Goal: Use online tool/utility: Utilize a website feature to perform a specific function

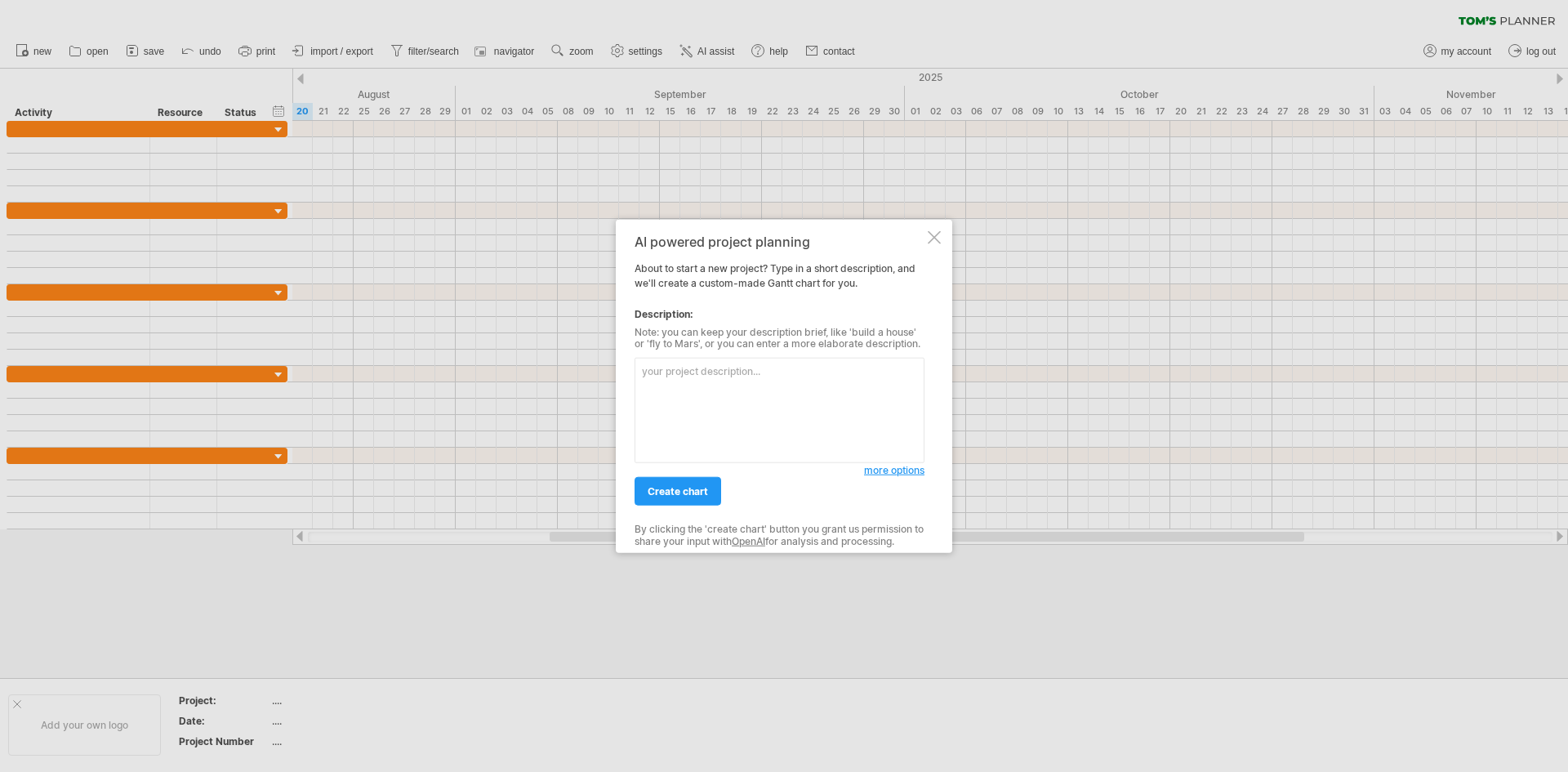
click at [775, 382] on textarea at bounding box center [780, 411] width 290 height 105
drag, startPoint x: 842, startPoint y: 240, endPoint x: 751, endPoint y: 188, distance: 104.8
click at [710, 232] on div "AI powered project planning About to start a new project? Type in a short descr…" at bounding box center [784, 386] width 336 height 334
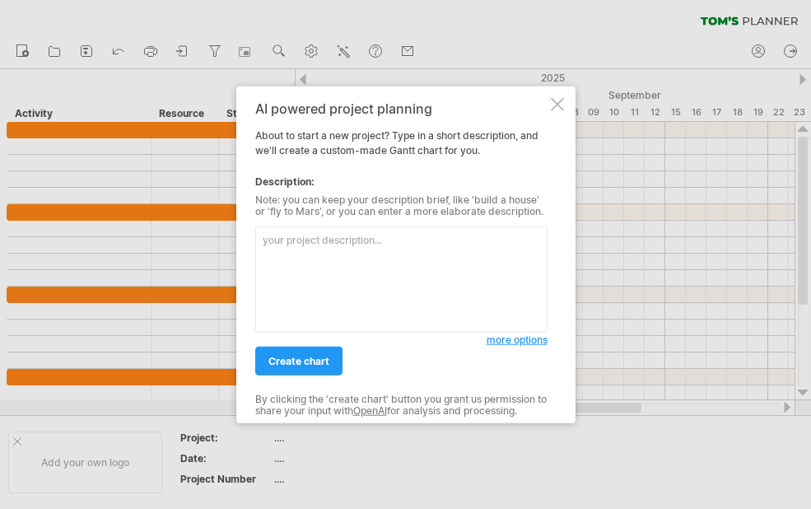
click at [408, 283] on textarea at bounding box center [401, 279] width 292 height 106
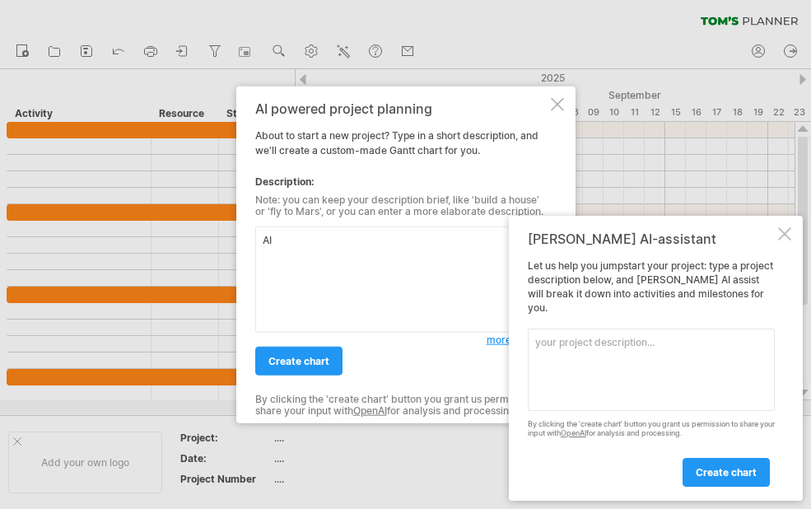
type textarea "A"
click at [586, 245] on div "[PERSON_NAME] AI-assistant" at bounding box center [651, 239] width 247 height 16
click at [739, 467] on span "create chart" at bounding box center [726, 472] width 61 height 12
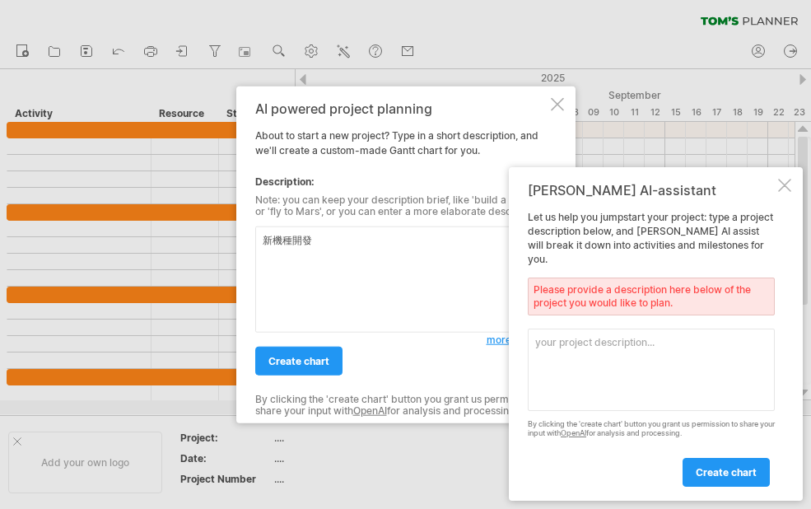
click at [620, 366] on textarea at bounding box center [651, 369] width 247 height 82
click at [787, 192] on div at bounding box center [784, 185] width 13 height 13
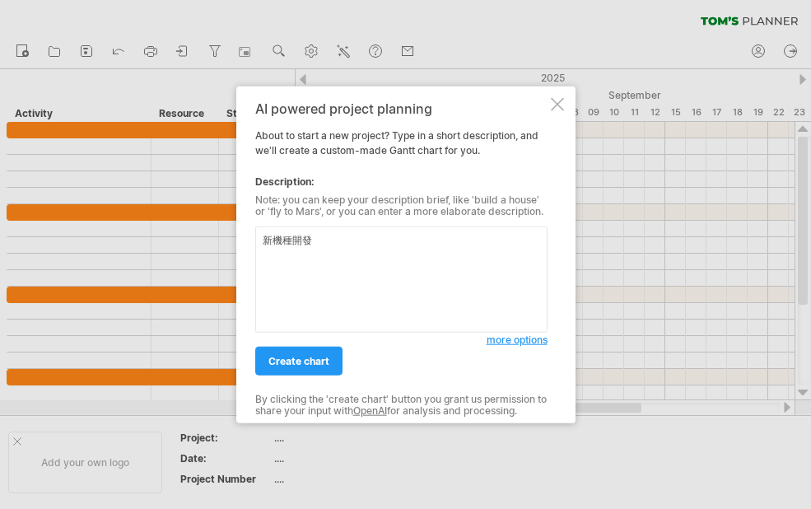
click at [440, 234] on textarea "新機種開發" at bounding box center [401, 279] width 292 height 106
click at [431, 266] on textarea "新機種開發流程" at bounding box center [401, 279] width 292 height 106
click at [275, 366] on span "create chart" at bounding box center [298, 361] width 61 height 12
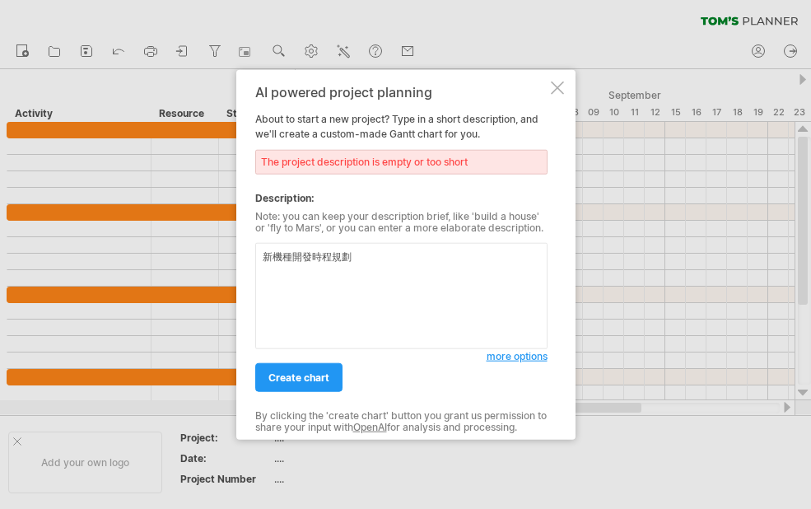
click at [416, 291] on textarea "新機種開發時程規劃" at bounding box center [401, 296] width 292 height 106
type textarea "新機種開發時程規劃,為期半年"
click at [319, 379] on span "create chart" at bounding box center [298, 377] width 61 height 12
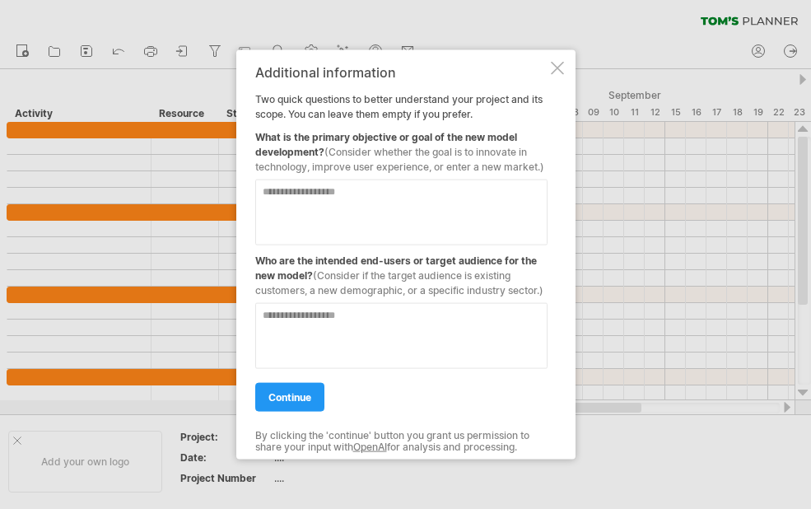
drag, startPoint x: 258, startPoint y: 258, endPoint x: 438, endPoint y: 273, distance: 180.1
click at [438, 273] on div "Who are the intended end-users or target audience for the new model? (Consider …" at bounding box center [401, 271] width 292 height 53
click at [440, 284] on span "(Consider if the target audience is existing customers, a new demographic, or a…" at bounding box center [399, 282] width 288 height 27
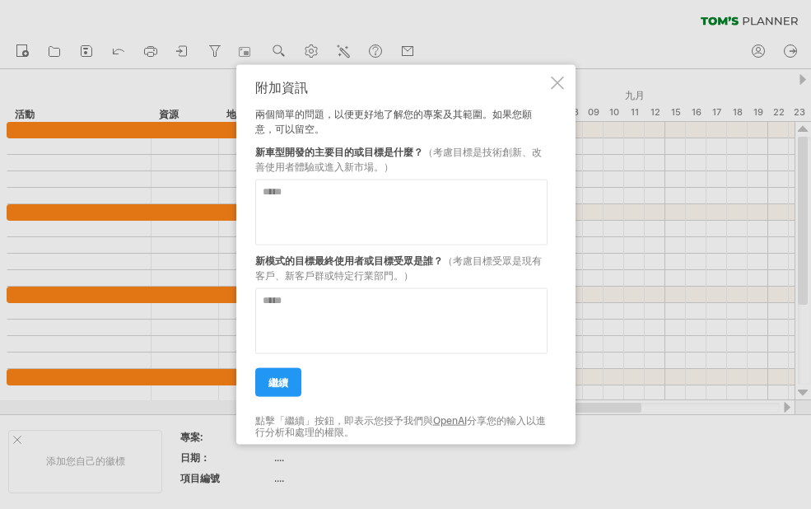
click at [347, 200] on textarea at bounding box center [401, 212] width 292 height 66
click at [556, 82] on div at bounding box center [557, 83] width 13 height 13
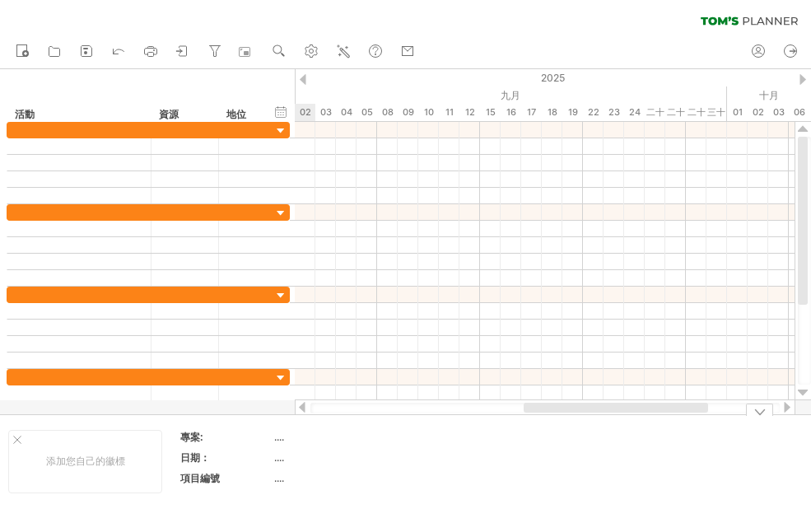
drag, startPoint x: 437, startPoint y: 407, endPoint x: 551, endPoint y: 421, distance: 114.4
click at [551, 421] on div "嘗試造訪 [DOMAIN_NAME] 再次連接... 0% 清除過濾器 新的" at bounding box center [405, 254] width 811 height 509
click at [347, 54] on icon at bounding box center [344, 52] width 9 height 9
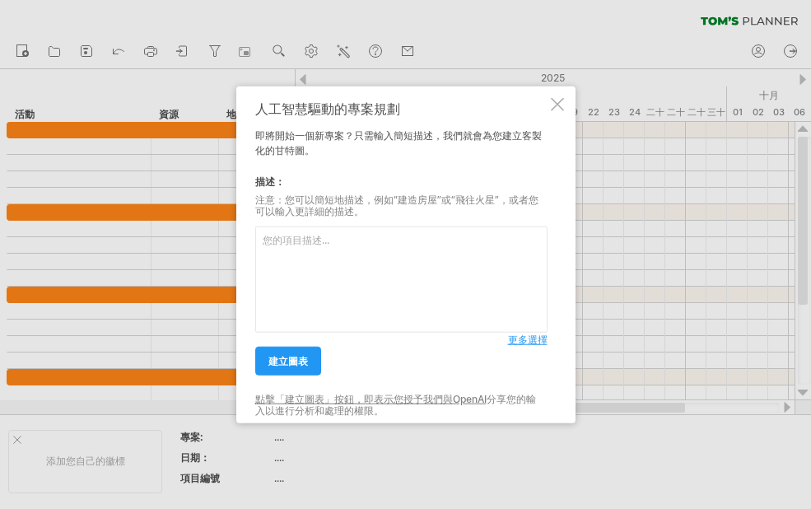
click at [344, 277] on textarea at bounding box center [401, 279] width 292 height 106
type textarea "新"
type textarea "新的立式銑床工具機開發時程規劃"
click at [291, 359] on font "建立圖表" at bounding box center [288, 361] width 40 height 12
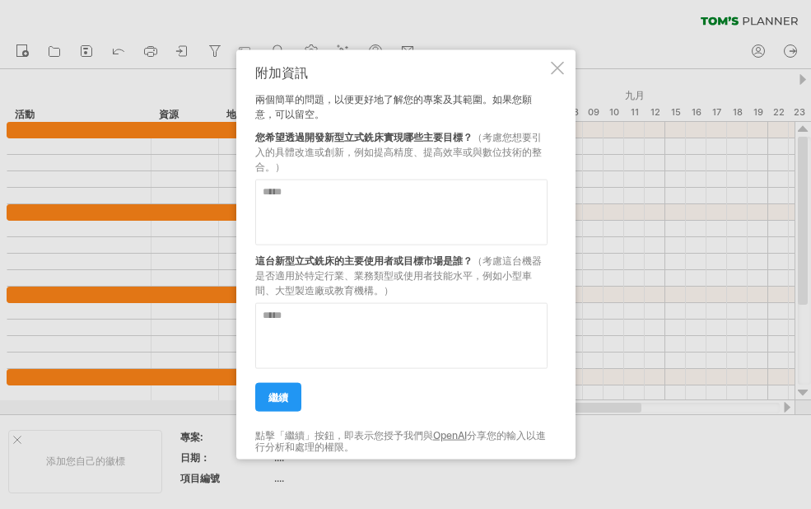
click at [366, 204] on textarea at bounding box center [401, 212] width 292 height 66
type textarea "******"
drag, startPoint x: 303, startPoint y: 258, endPoint x: 430, endPoint y: 282, distance: 128.9
click at [433, 276] on div "這台新型立式銑床的主要使用者或目標市場是誰？ （考慮這台機器是否適用於特定行業、業務類型或使用者技能水平，例如小型車間、大型製造廠或教育機構。）" at bounding box center [401, 271] width 292 height 53
drag, startPoint x: 427, startPoint y: 285, endPoint x: 411, endPoint y: 288, distance: 16.8
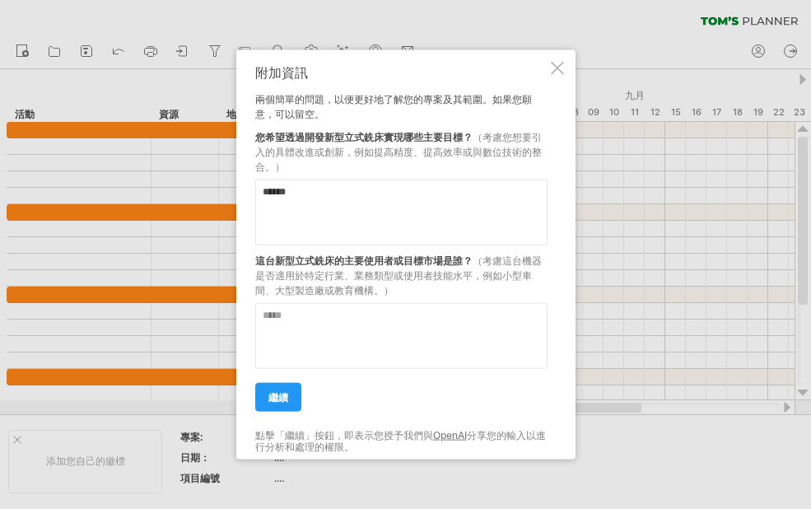
click at [425, 286] on div "這台新型立式銑床的主要使用者或目標市場是誰？ （考慮這台機器是否適用於特定行業、業務類型或使用者技能水平，例如小型車間、大型製造廠或教育機構。）" at bounding box center [401, 271] width 292 height 53
drag, startPoint x: 411, startPoint y: 288, endPoint x: 296, endPoint y: 262, distance: 118.2
click at [296, 262] on div "這台新型立式銑床的主要使用者或目標市場是誰？ （考慮這台機器是否適用於特定行業、業務類型或使用者技能水平，例如小型車間、大型製造廠或教育機構。）" at bounding box center [401, 271] width 292 height 53
click at [310, 266] on font "這台新型立式銑床的主要使用者或目標市場是誰？" at bounding box center [363, 260] width 217 height 12
click at [336, 332] on textarea at bounding box center [401, 336] width 292 height 66
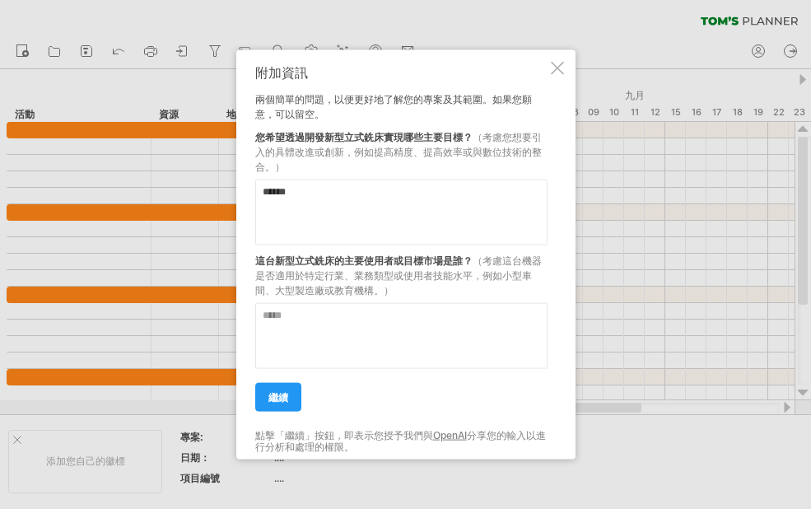
type textarea "*"
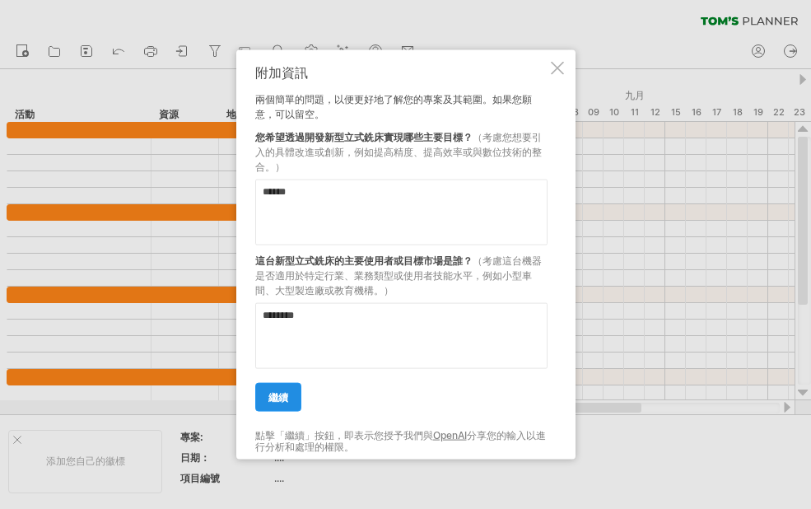
type textarea "********"
click at [281, 401] on font "繼續" at bounding box center [278, 397] width 20 height 12
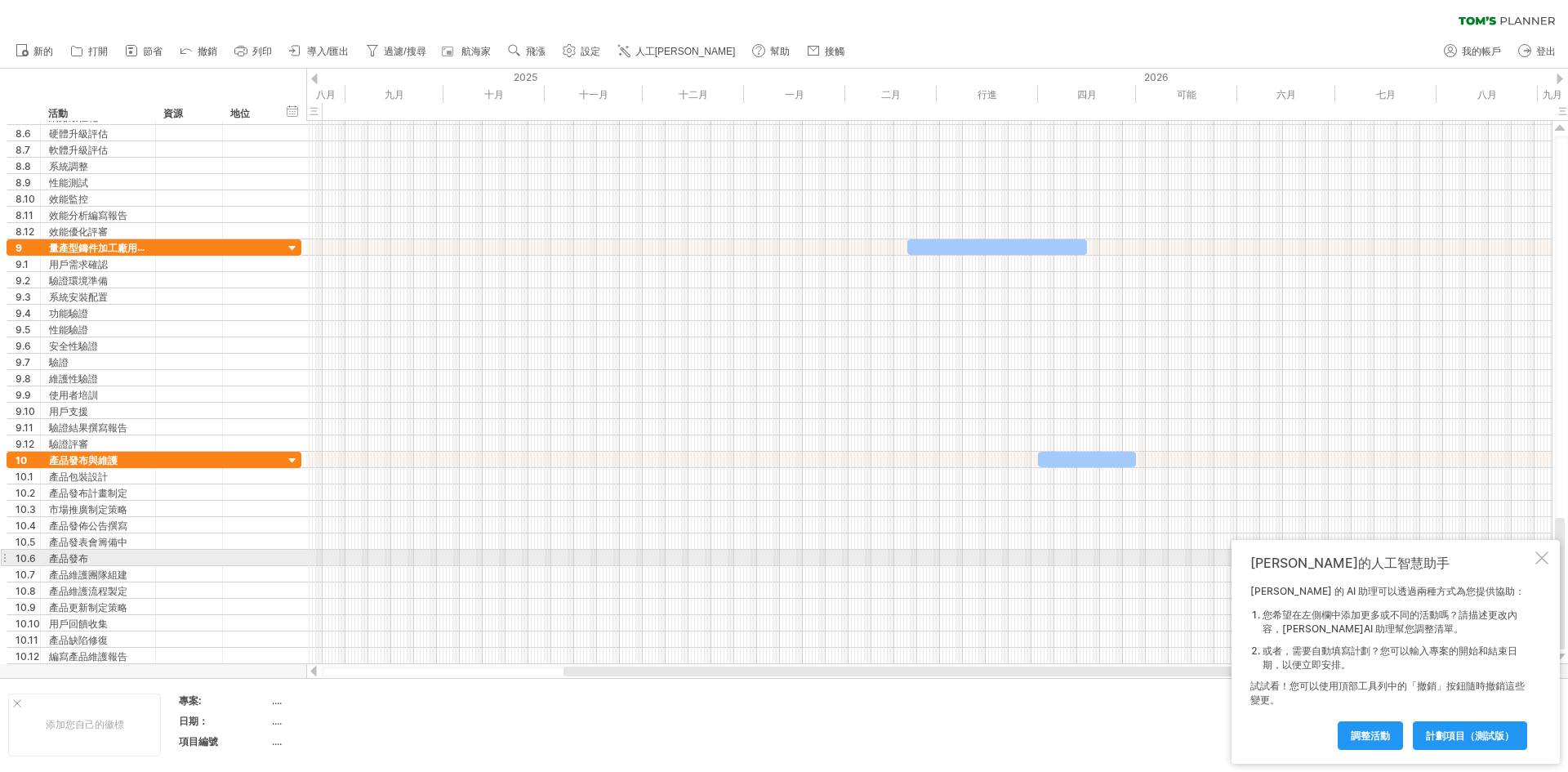
click at [1538, 560] on div at bounding box center [1541, 558] width 13 height 13
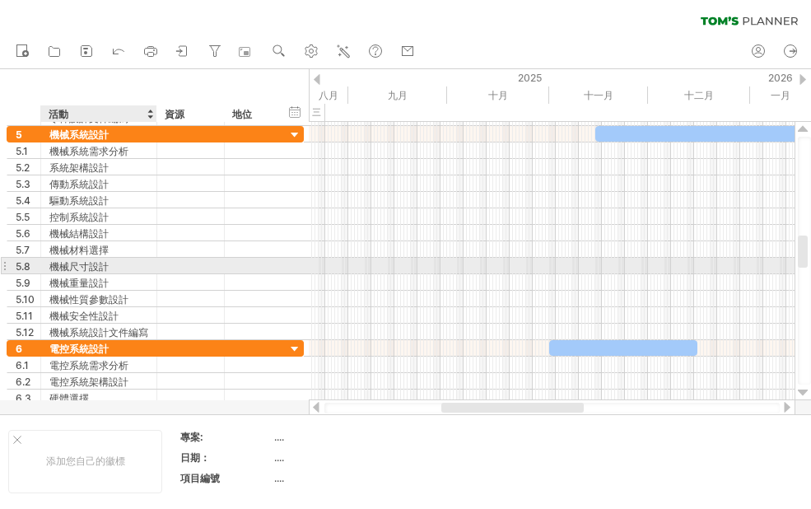
click at [77, 270] on font "機械尺寸設計" at bounding box center [78, 266] width 59 height 12
click at [78, 266] on font "機械尺寸設計" at bounding box center [78, 266] width 59 height 12
click at [275, 264] on div at bounding box center [276, 266] width 8 height 16
click at [304, 264] on div "5.8 ****** 機械尺寸設計" at bounding box center [155, 265] width 297 height 17
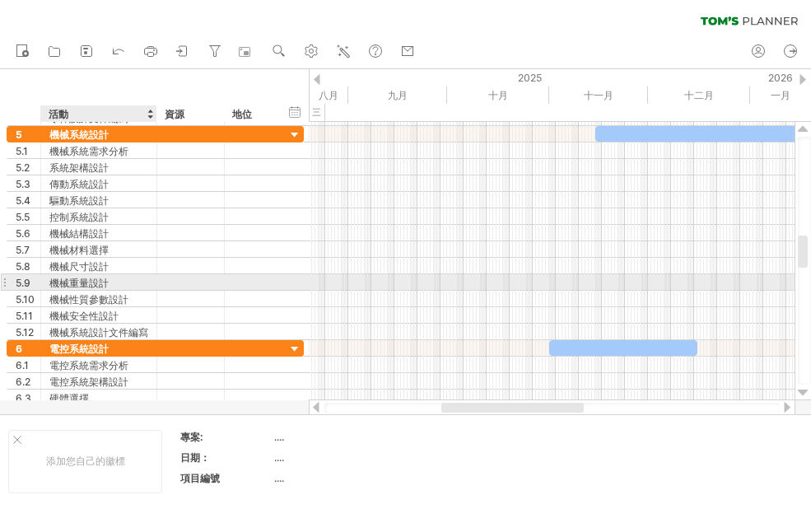
click at [382, 276] on div at bounding box center [552, 282] width 486 height 16
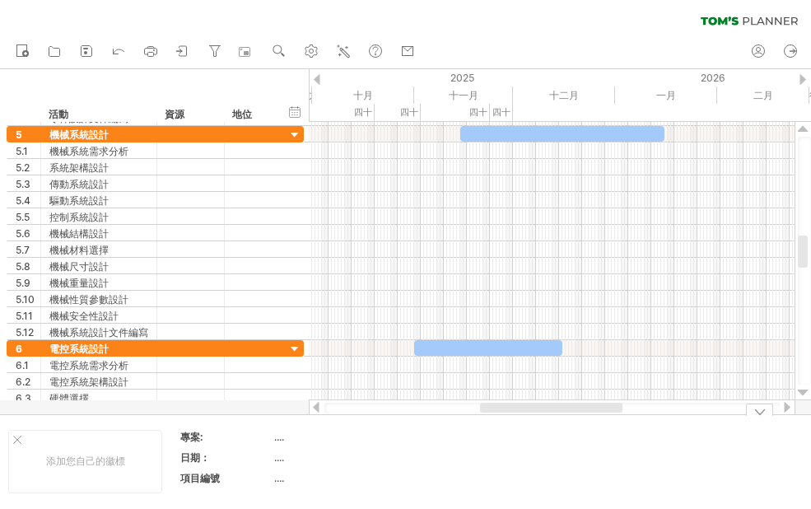
drag, startPoint x: 538, startPoint y: 407, endPoint x: 576, endPoint y: 416, distance: 39.7
click at [576, 416] on div "嘗試造訪 [DOMAIN_NAME] 再次連接... 0% 清除過濾器 新的" at bounding box center [405, 254] width 811 height 509
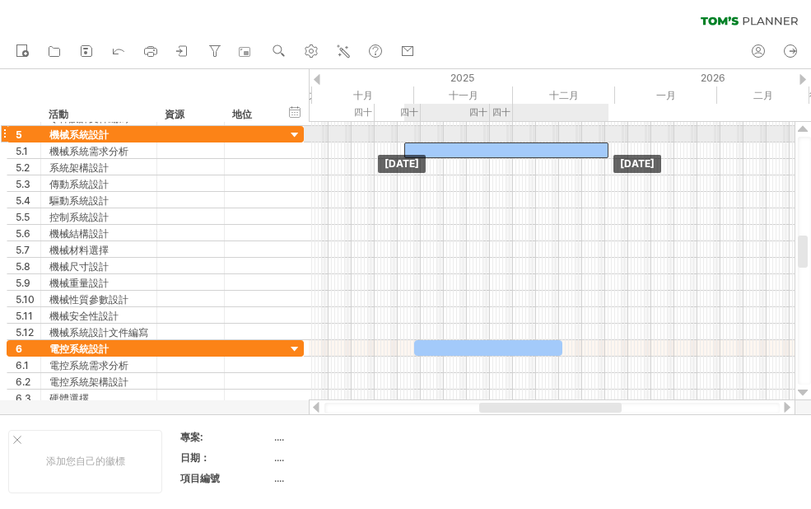
drag, startPoint x: 541, startPoint y: 128, endPoint x: 484, endPoint y: 137, distance: 57.5
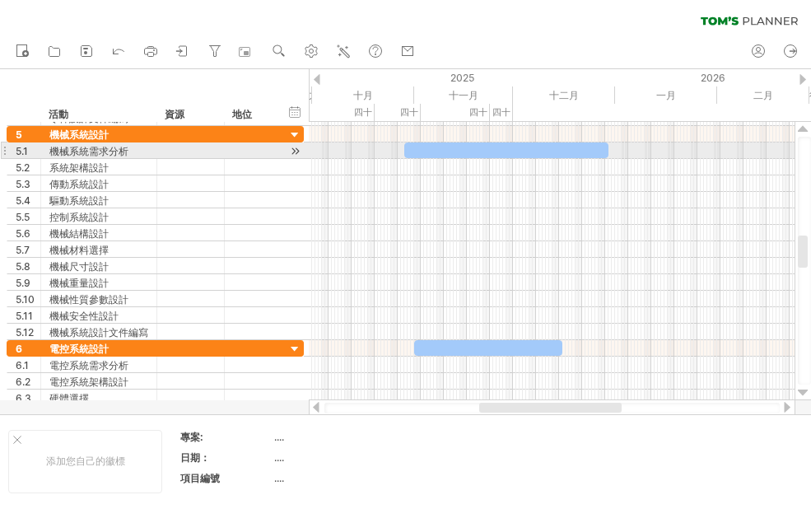
click at [601, 150] on div at bounding box center [506, 150] width 204 height 16
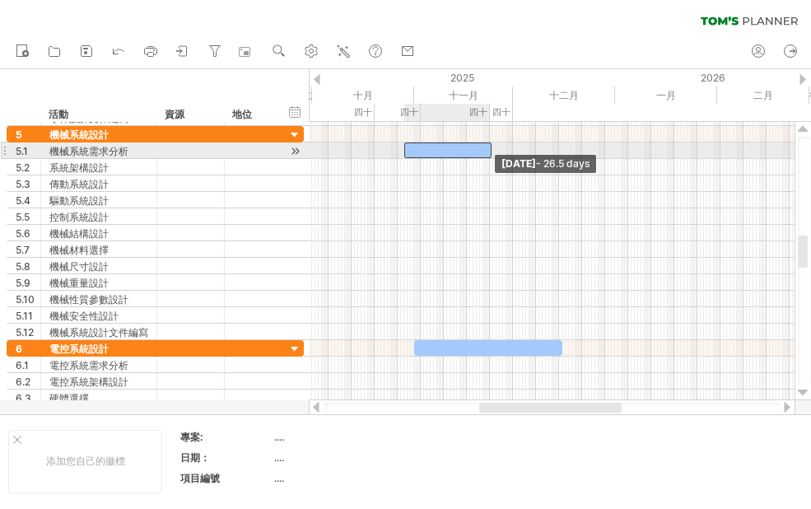
drag, startPoint x: 608, startPoint y: 151, endPoint x: 491, endPoint y: 149, distance: 116.9
click at [491, 149] on span at bounding box center [491, 150] width 7 height 16
drag, startPoint x: 444, startPoint y: 144, endPoint x: 459, endPoint y: 146, distance: 14.9
click at [459, 146] on div at bounding box center [462, 150] width 87 height 16
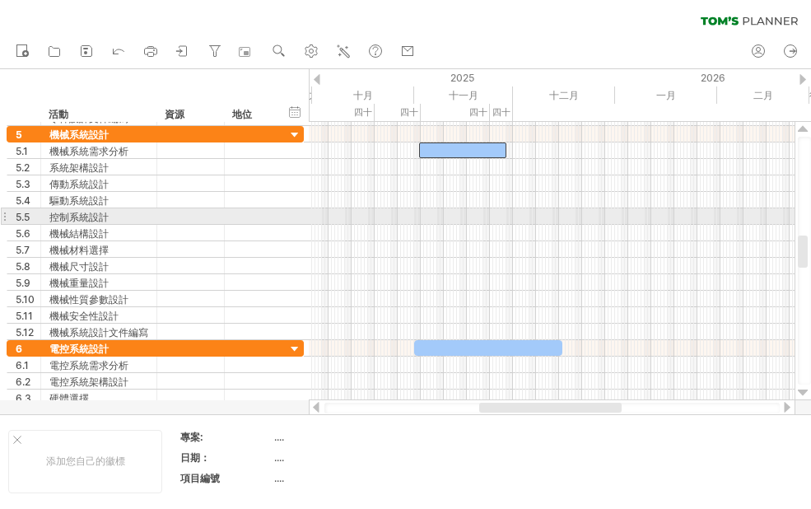
click at [489, 234] on div at bounding box center [552, 233] width 486 height 16
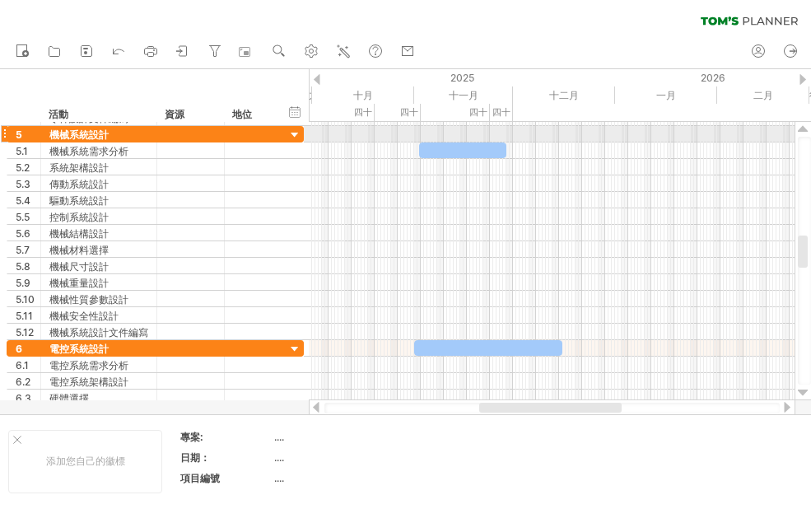
click at [459, 142] on div at bounding box center [552, 134] width 486 height 16
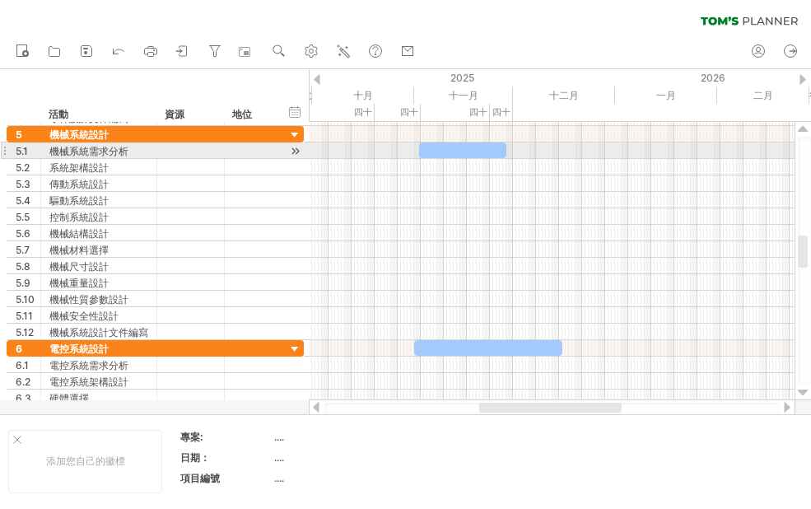
click at [459, 148] on div at bounding box center [462, 150] width 87 height 16
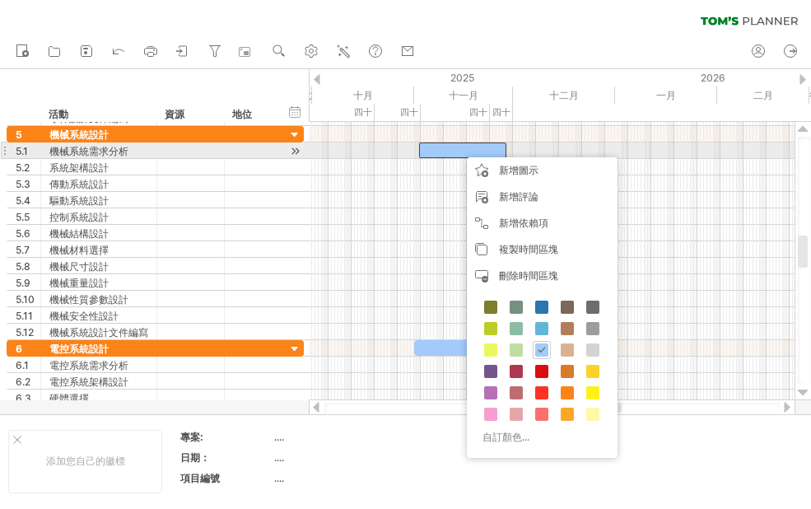
click at [465, 151] on div at bounding box center [462, 150] width 87 height 16
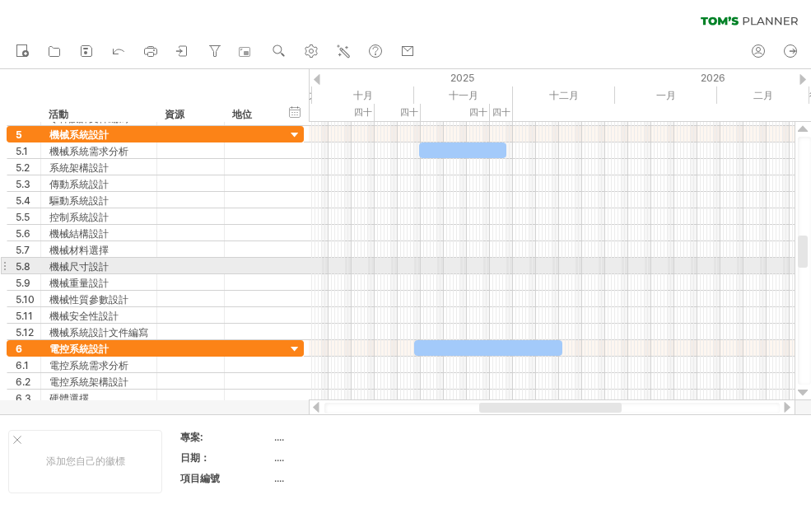
click at [499, 274] on div at bounding box center [552, 282] width 486 height 16
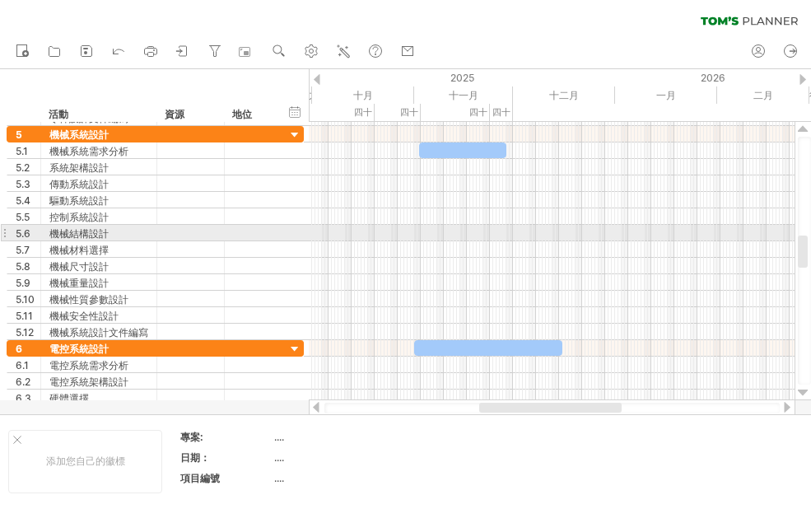
click at [626, 241] on div at bounding box center [552, 249] width 486 height 16
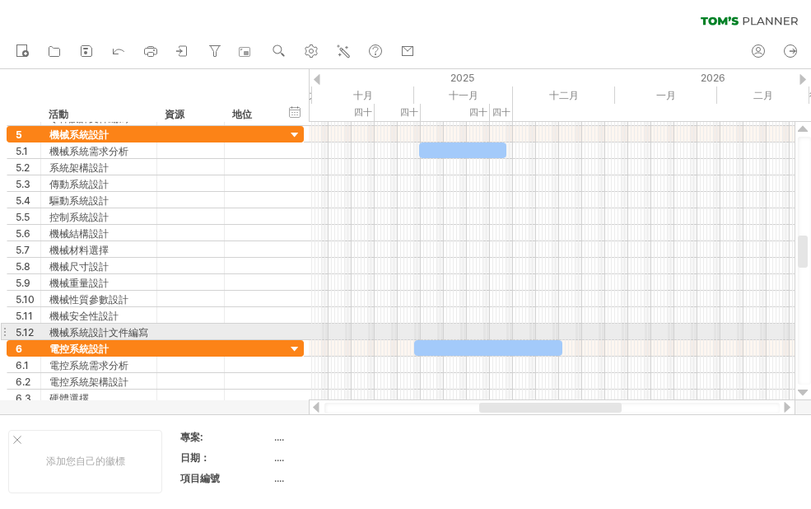
click at [431, 337] on div at bounding box center [552, 332] width 486 height 16
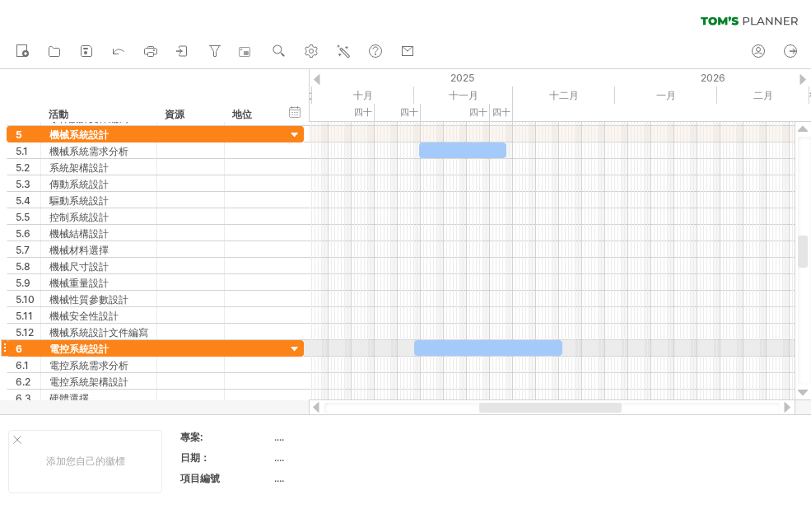
click at [426, 355] on div at bounding box center [488, 348] width 148 height 16
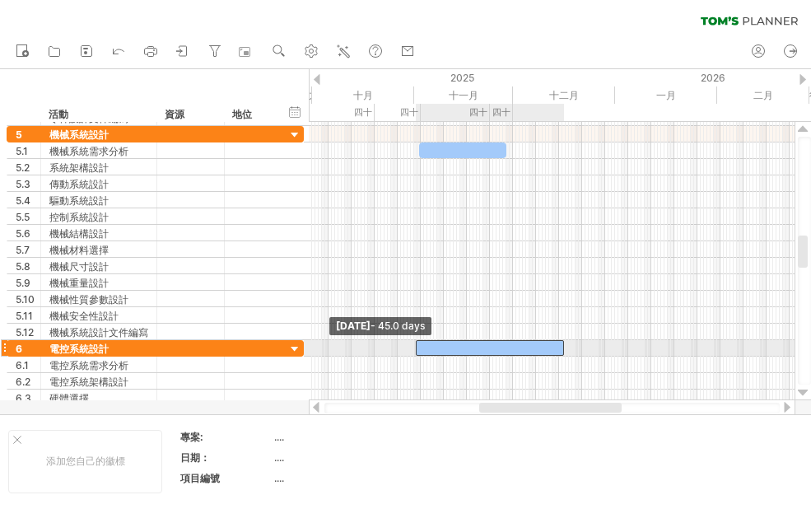
click at [414, 351] on span at bounding box center [415, 348] width 7 height 16
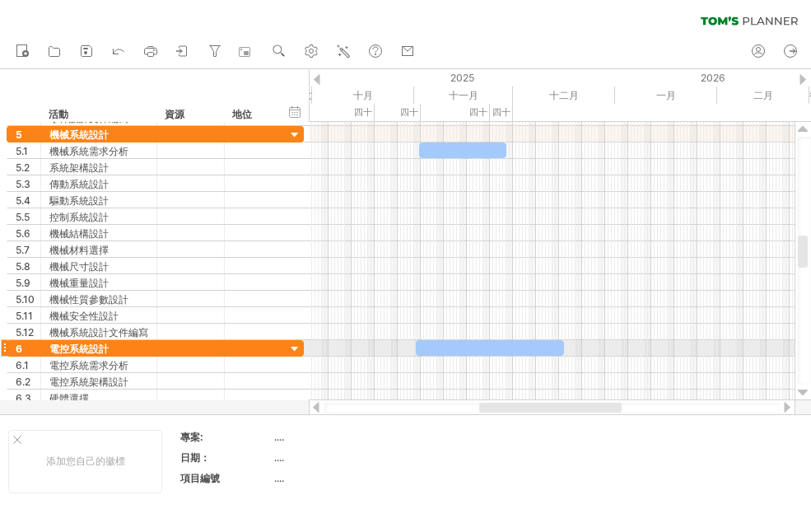
click at [426, 346] on div at bounding box center [490, 348] width 148 height 16
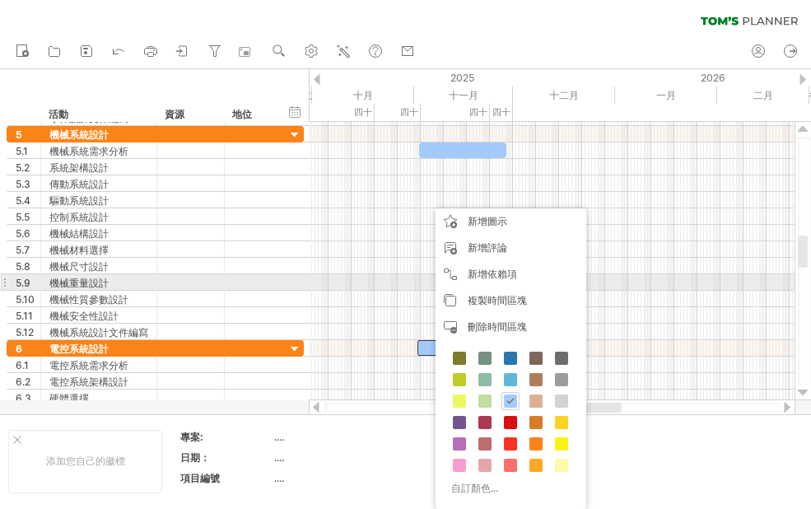
click at [652, 282] on div at bounding box center [552, 282] width 486 height 16
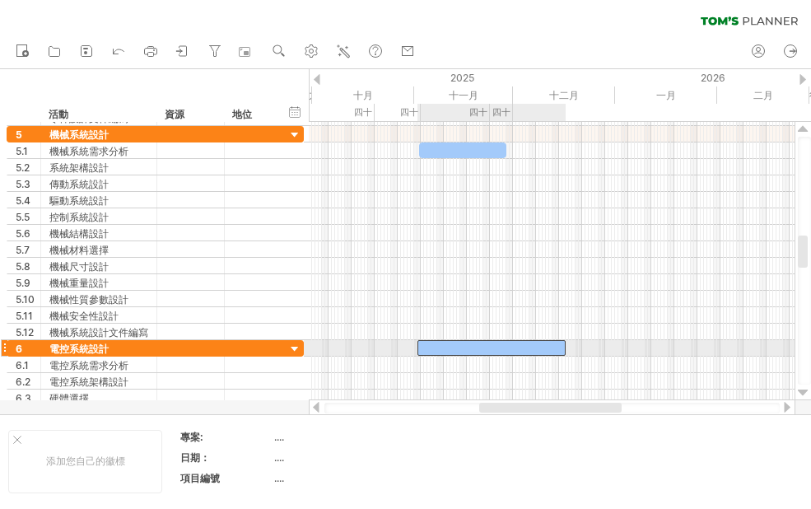
click at [521, 343] on div at bounding box center [491, 348] width 148 height 16
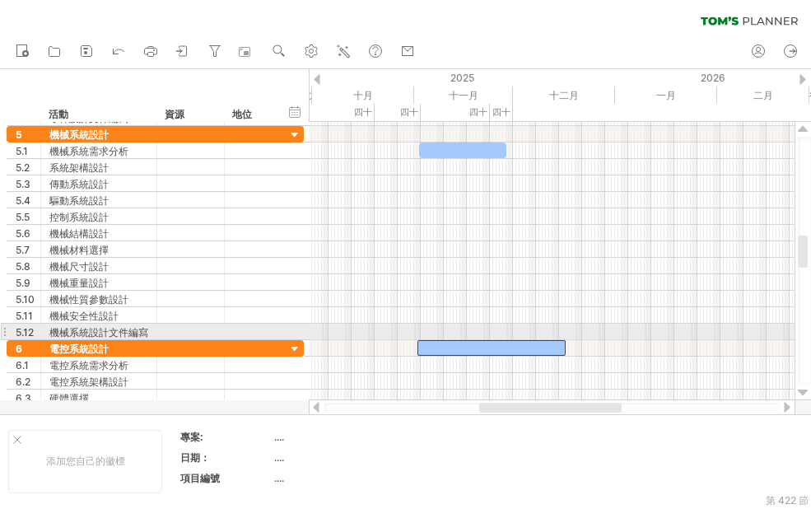
click at [442, 319] on div at bounding box center [552, 315] width 486 height 16
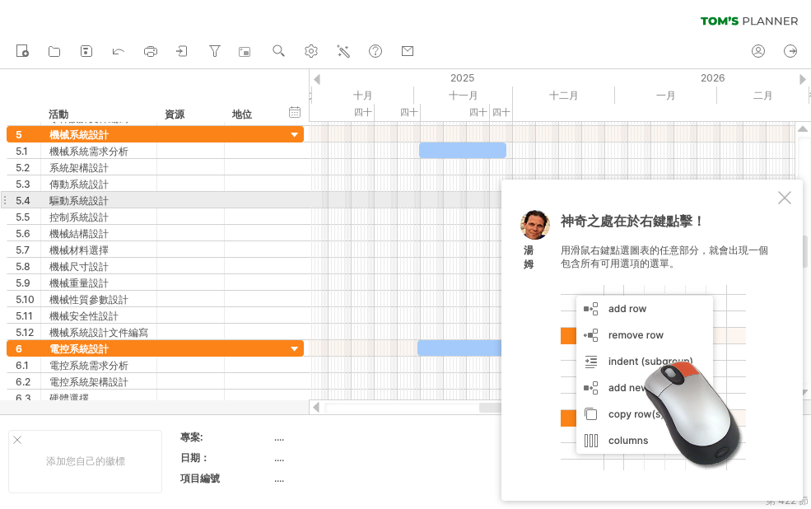
click at [785, 197] on div at bounding box center [784, 197] width 13 height 13
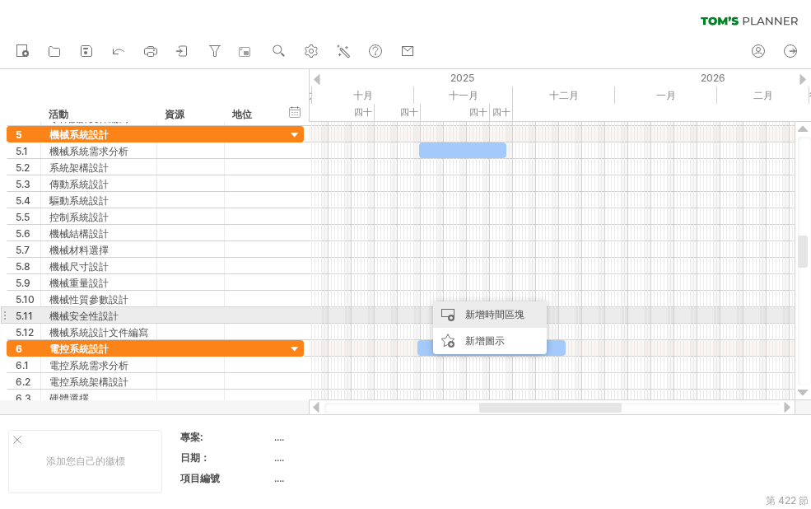
click at [474, 310] on font "新增時間區塊" at bounding box center [494, 314] width 59 height 12
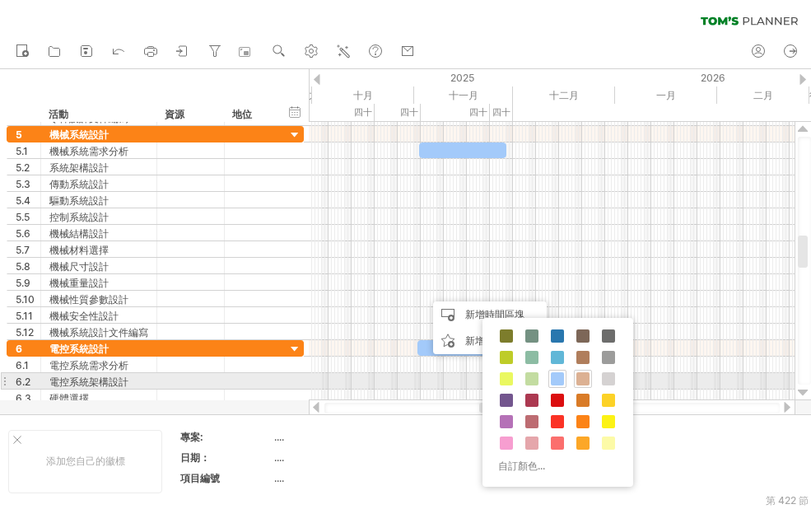
click at [580, 377] on span at bounding box center [582, 378] width 13 height 13
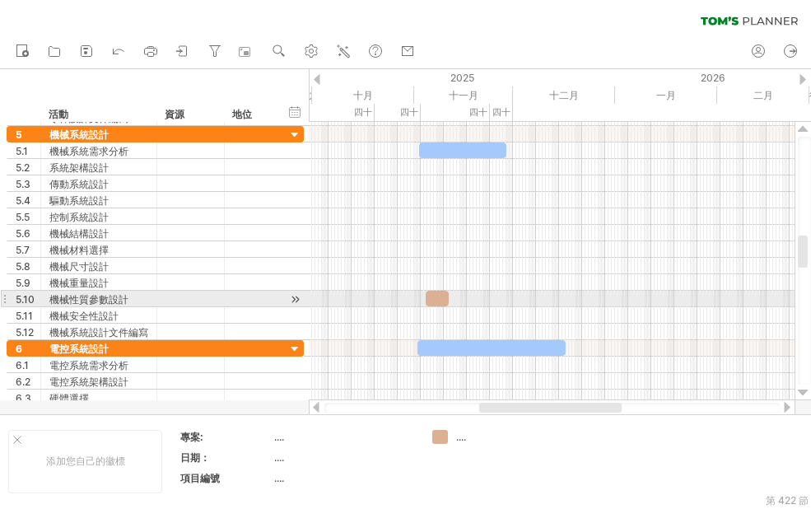
click at [452, 301] on div at bounding box center [552, 299] width 486 height 16
click at [427, 298] on span at bounding box center [425, 299] width 7 height 16
click at [445, 300] on div at bounding box center [437, 299] width 23 height 16
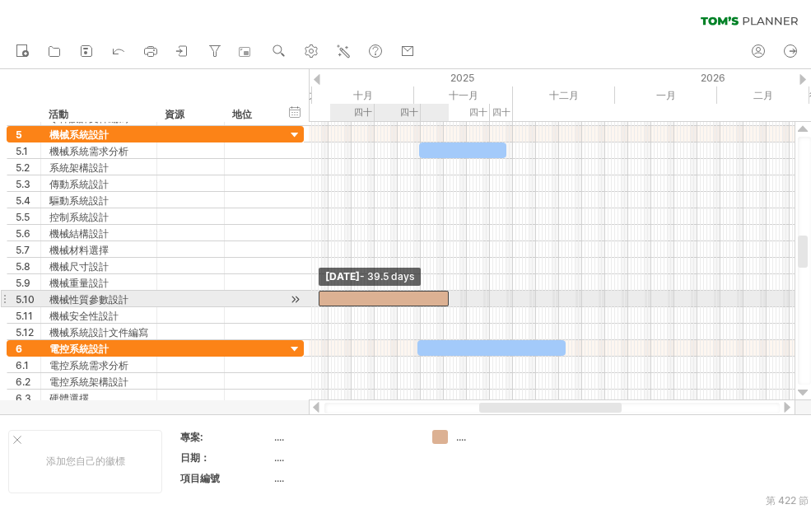
drag, startPoint x: 426, startPoint y: 296, endPoint x: 319, endPoint y: 296, distance: 107.8
click at [319, 296] on span at bounding box center [318, 299] width 7 height 16
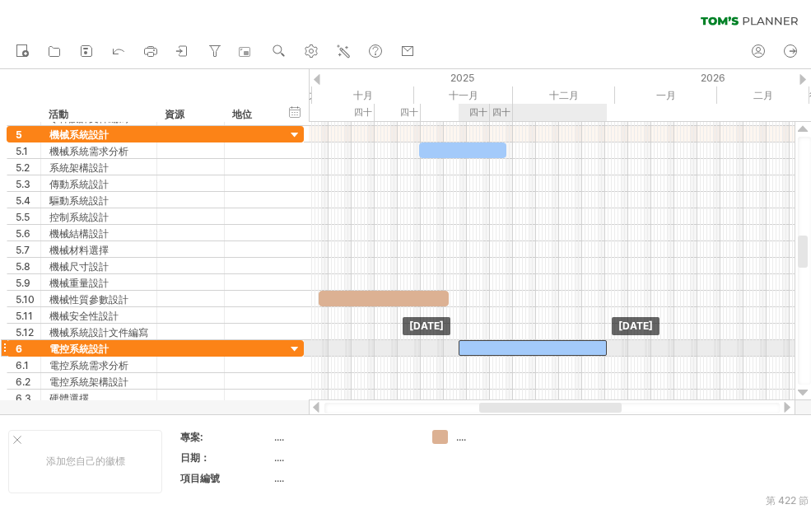
drag, startPoint x: 463, startPoint y: 344, endPoint x: 504, endPoint y: 347, distance: 40.4
click at [504, 347] on div at bounding box center [533, 348] width 148 height 16
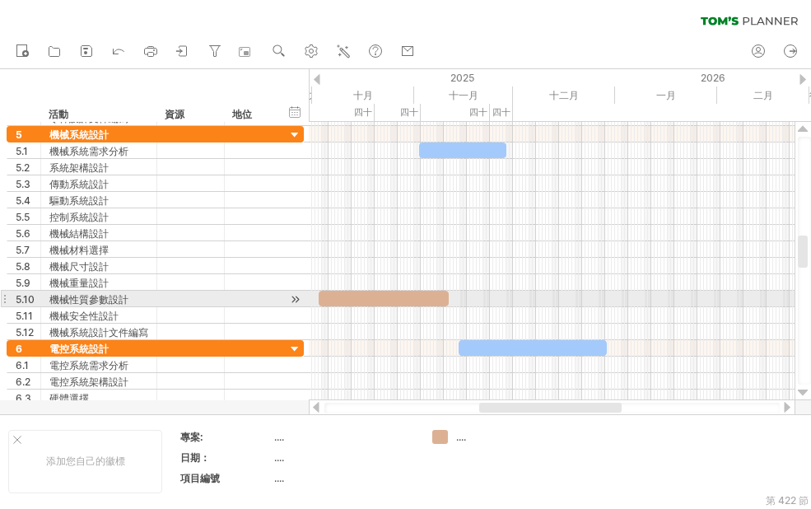
click at [407, 296] on div at bounding box center [384, 299] width 130 height 16
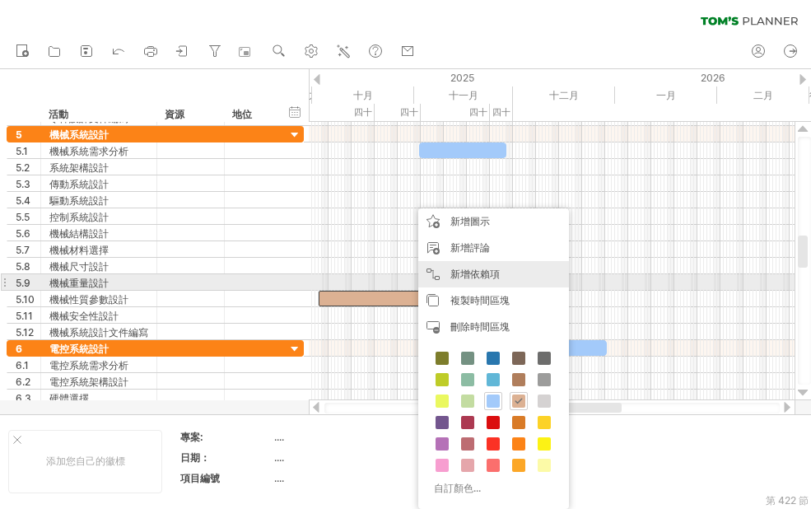
click at [487, 273] on font "新增依賴項" at bounding box center [474, 274] width 49 height 12
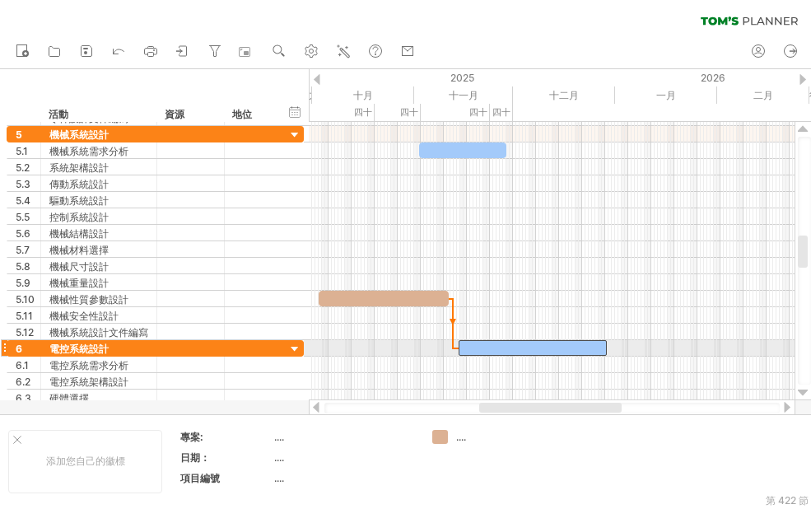
click at [462, 348] on div at bounding box center [533, 348] width 148 height 16
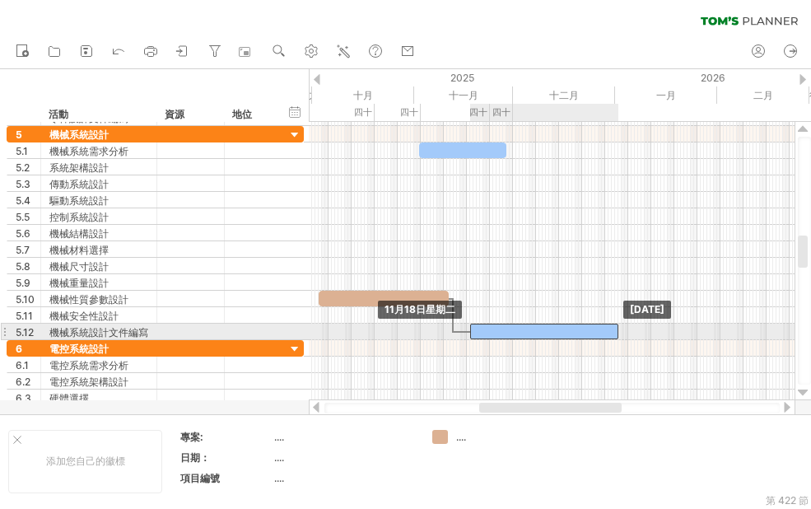
drag, startPoint x: 495, startPoint y: 349, endPoint x: 506, endPoint y: 327, distance: 25.0
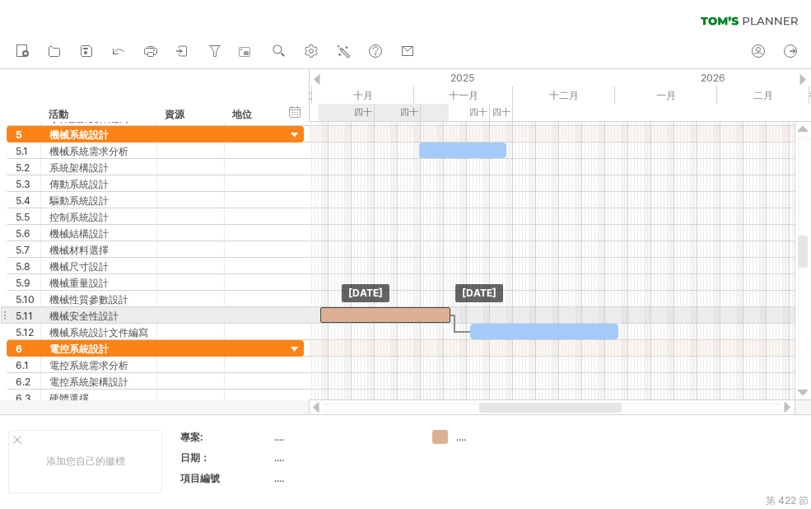
drag, startPoint x: 417, startPoint y: 301, endPoint x: 418, endPoint y: 310, distance: 9.1
drag, startPoint x: 433, startPoint y: 312, endPoint x: 447, endPoint y: 310, distance: 14.2
click at [447, 310] on div at bounding box center [400, 315] width 130 height 16
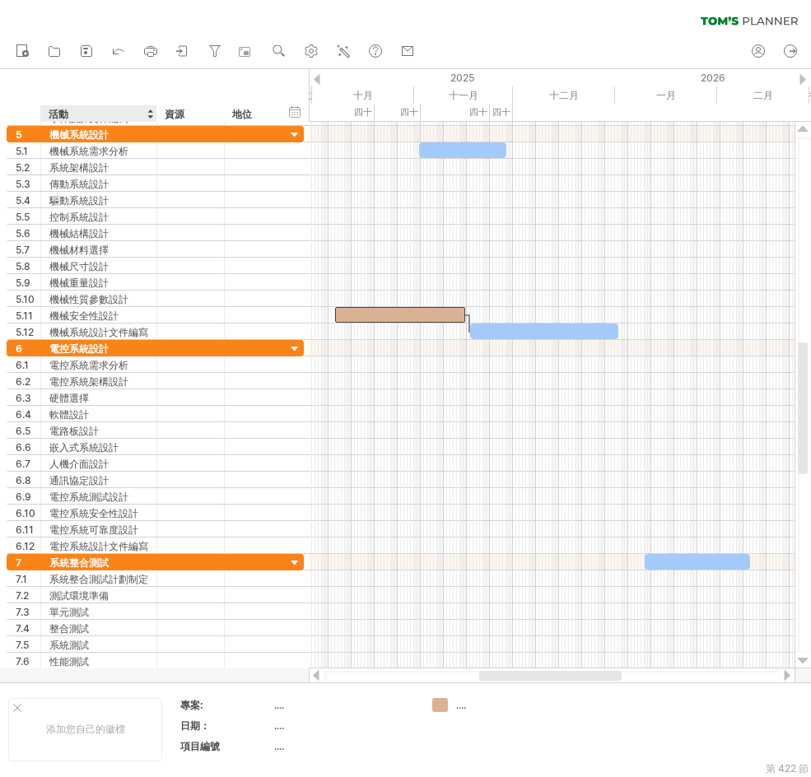
click at [58, 675] on div at bounding box center [405, 375] width 811 height 613
drag, startPoint x: 91, startPoint y: 675, endPoint x: 142, endPoint y: 520, distance: 163.0
click at [74, 675] on div at bounding box center [405, 375] width 811 height 613
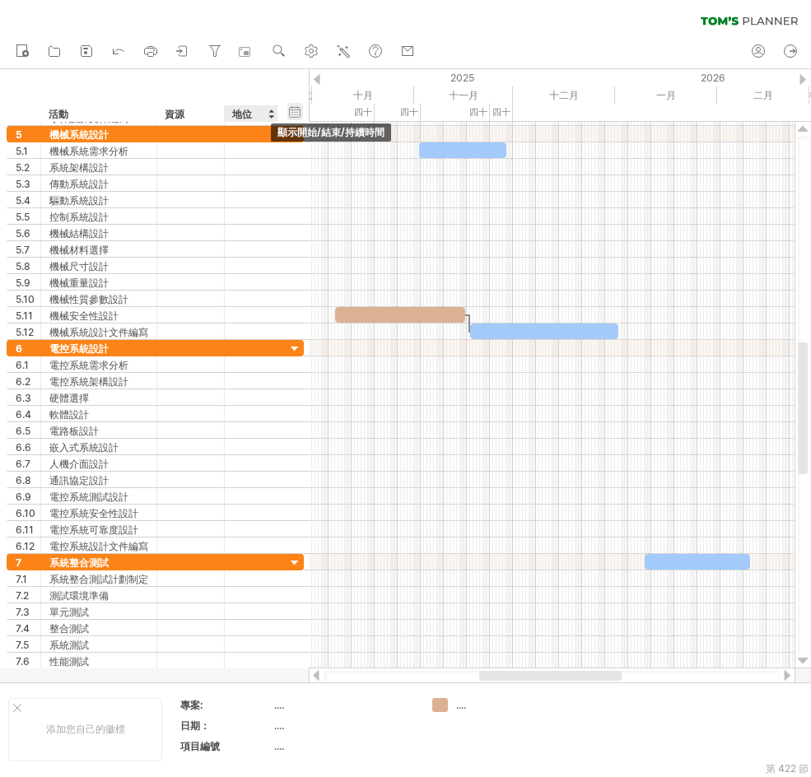
click at [288, 118] on div "隱藏開始/結束/持續時間 顯示開始/結束/持續時間" at bounding box center [295, 111] width 16 height 17
